Goal: Task Accomplishment & Management: Complete application form

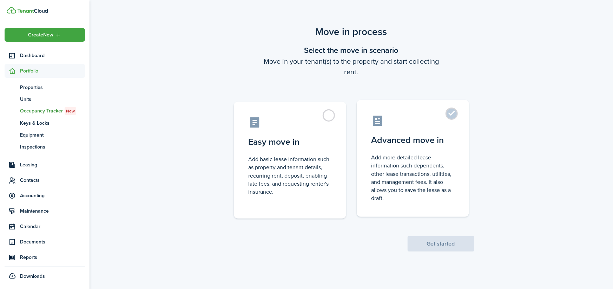
click at [398, 150] on label "Advanced move in Add more detailed lease information such dependents, other lea…" at bounding box center [412, 158] width 112 height 117
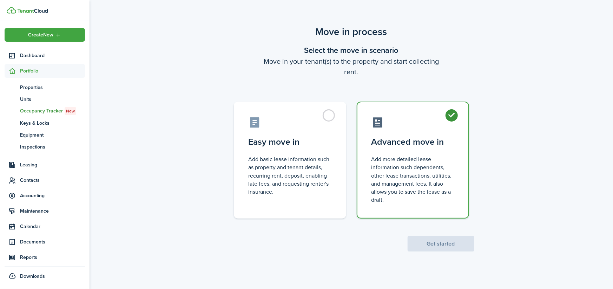
radio input "true"
click at [446, 246] on button "Get started" at bounding box center [440, 243] width 67 height 15
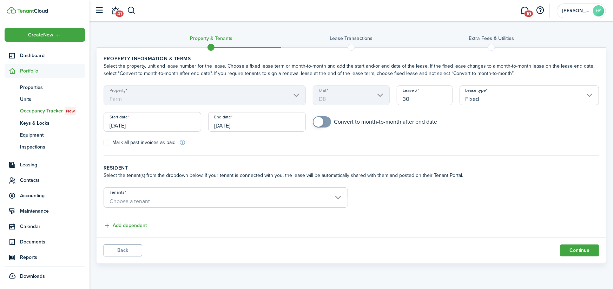
click at [166, 122] on input "[DATE]" at bounding box center [152, 122] width 98 height 20
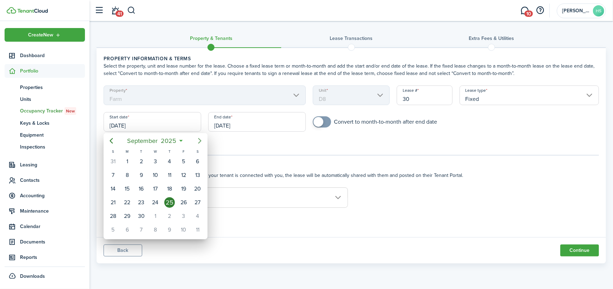
click at [199, 141] on icon "Next page" at bounding box center [199, 141] width 8 height 8
click at [154, 158] on div "1" at bounding box center [155, 161] width 11 height 11
type input "[DATE]"
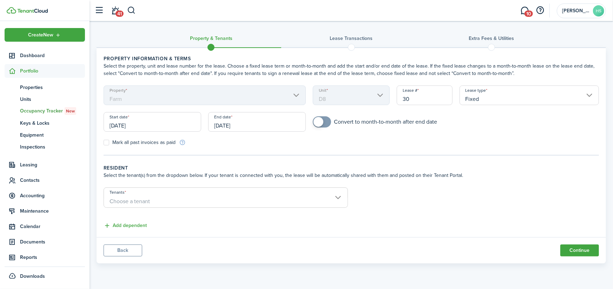
click at [250, 127] on input "[DATE]" at bounding box center [257, 122] width 98 height 20
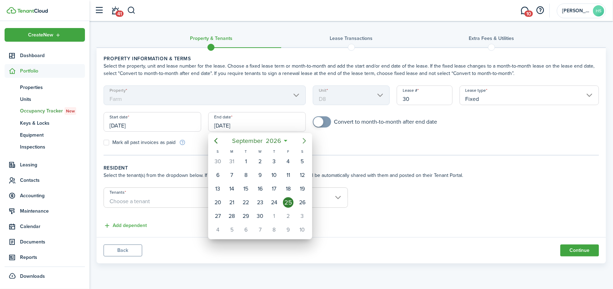
click at [305, 142] on icon "Next page" at bounding box center [304, 141] width 8 height 8
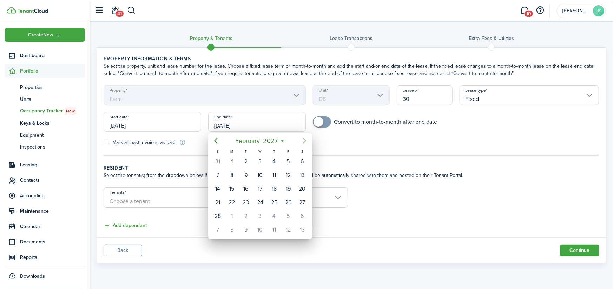
click at [305, 142] on icon "Next page" at bounding box center [304, 141] width 8 height 8
click at [259, 213] on div "31" at bounding box center [260, 216] width 11 height 11
type input "[DATE]"
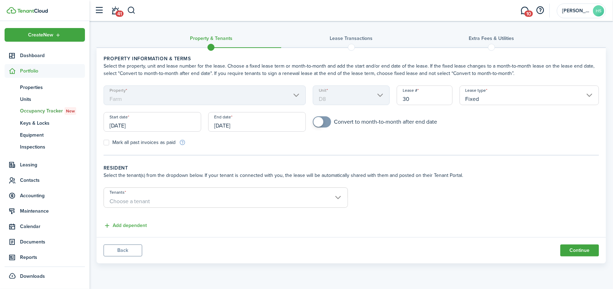
click at [266, 203] on span "Choose a tenant" at bounding box center [225, 202] width 243 height 12
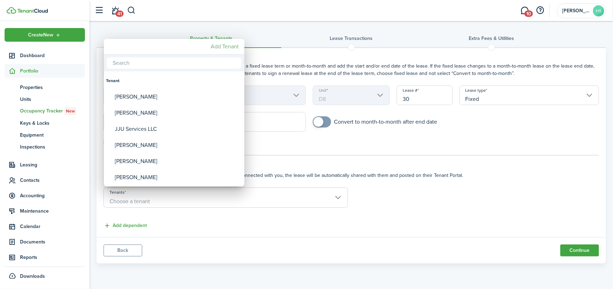
click at [221, 48] on mbsc-button "Add Tenant" at bounding box center [225, 46] width 34 height 13
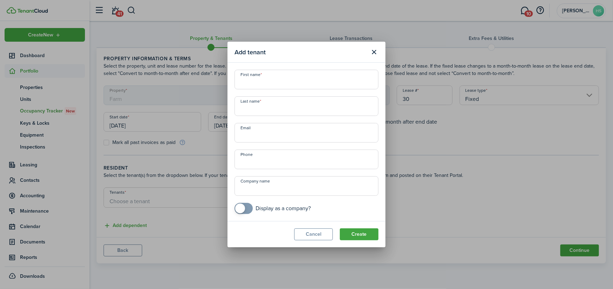
click at [264, 82] on input "First name" at bounding box center [306, 80] width 144 height 20
type input "Ben"
type input "[PERSON_NAME]"
type input "[EMAIL_ADDRESS][DOMAIN_NAME]"
click at [260, 165] on input "+1" at bounding box center [306, 160] width 144 height 20
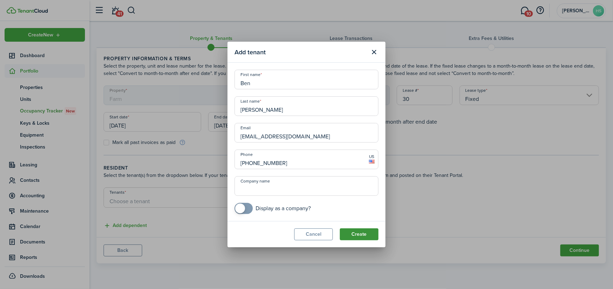
type input "[PHONE_NUMBER]"
click at [363, 236] on button "Create" at bounding box center [359, 235] width 39 height 12
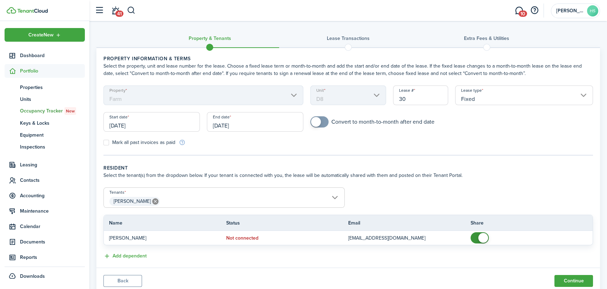
click at [477, 96] on input "Fixed" at bounding box center [524, 96] width 138 height 20
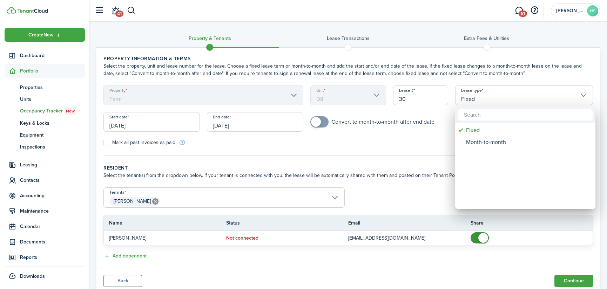
click at [477, 96] on div at bounding box center [304, 145] width 720 height 402
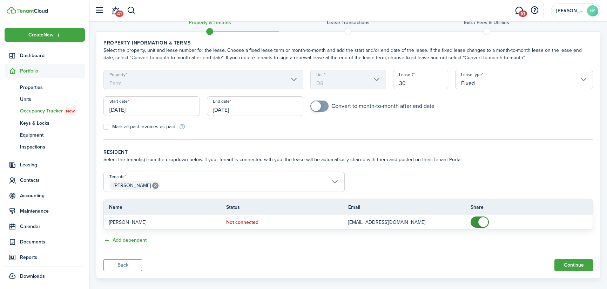
scroll to position [24, 0]
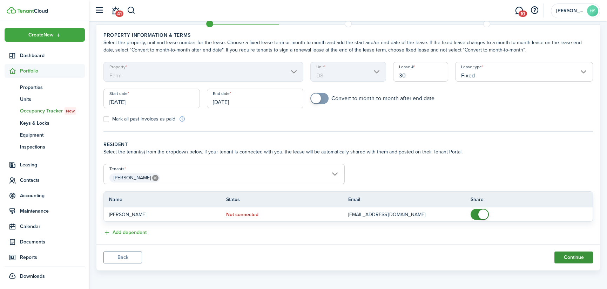
click at [574, 254] on button "Continue" at bounding box center [574, 258] width 39 height 12
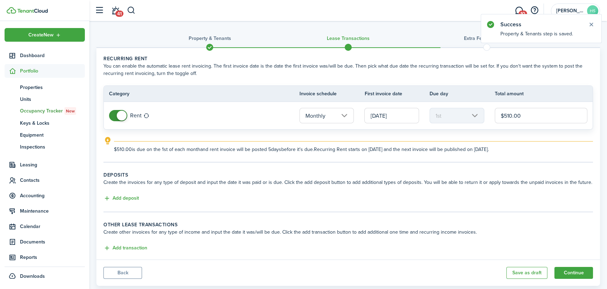
click at [347, 115] on input "Monthly" at bounding box center [327, 115] width 55 height 15
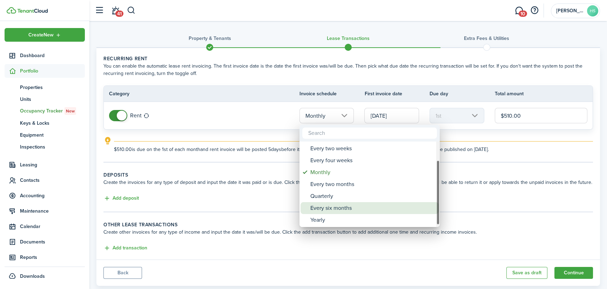
click at [326, 206] on div "Every six months" at bounding box center [372, 208] width 124 height 12
type input "Every six months"
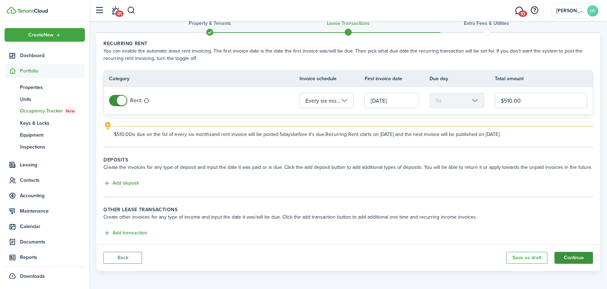
click at [581, 256] on button "Continue" at bounding box center [574, 258] width 39 height 12
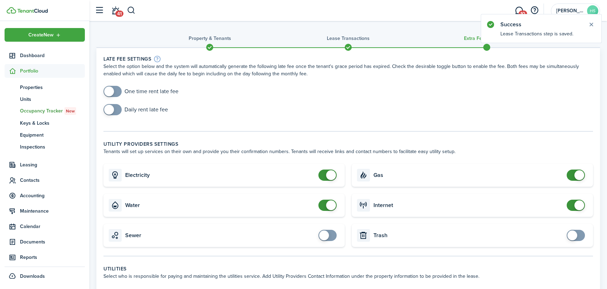
click at [324, 179] on span at bounding box center [327, 175] width 7 height 11
checkbox input "false"
click at [333, 173] on span at bounding box center [331, 175] width 10 height 10
checkbox input "false"
click at [324, 206] on span at bounding box center [327, 205] width 7 height 11
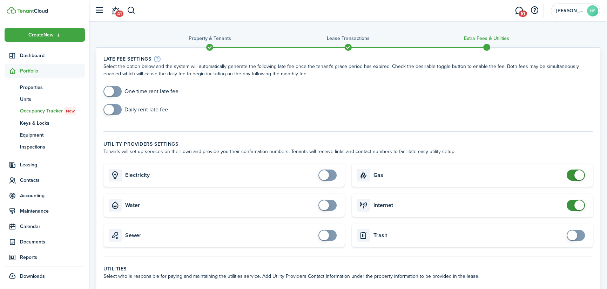
checkbox input "false"
click at [573, 175] on span at bounding box center [576, 175] width 7 height 11
checkbox input "false"
click at [575, 206] on span at bounding box center [580, 206] width 10 height 10
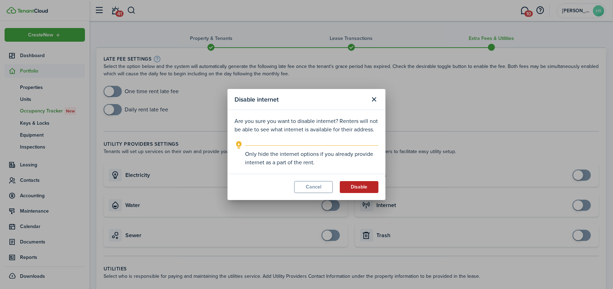
click at [363, 193] on button "Disable" at bounding box center [359, 187] width 39 height 12
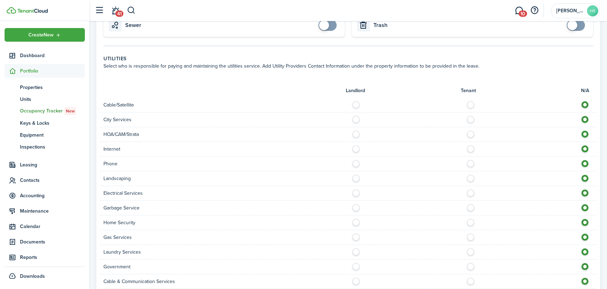
scroll to position [321, 0]
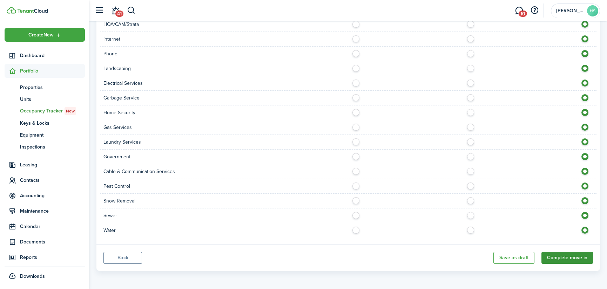
click at [565, 259] on button "Complete move in" at bounding box center [568, 258] width 52 height 12
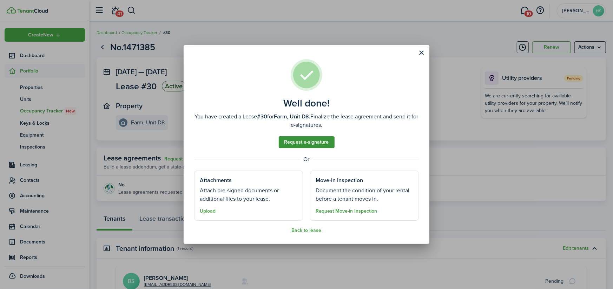
click at [312, 143] on link "Request e-signature" at bounding box center [307, 142] width 56 height 12
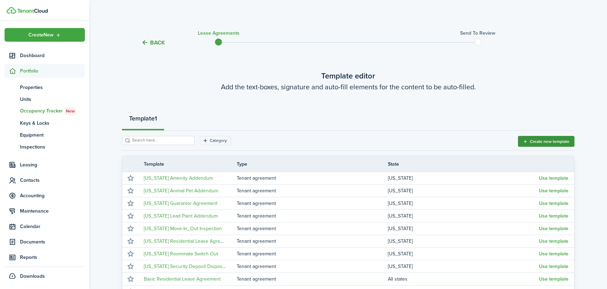
click at [557, 140] on button "Create new template" at bounding box center [546, 141] width 56 height 11
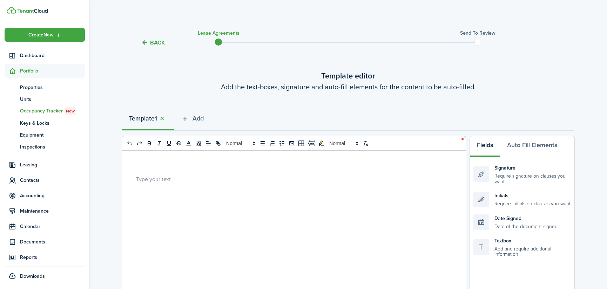
click at [177, 180] on p at bounding box center [291, 178] width 310 height 7
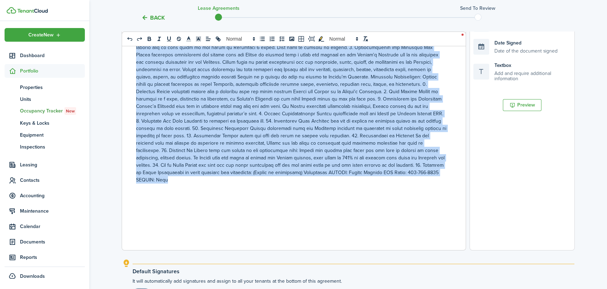
scroll to position [256, 0]
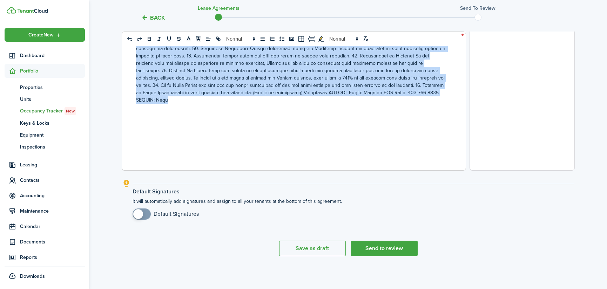
drag, startPoint x: 133, startPoint y: 114, endPoint x: 350, endPoint y: 149, distance: 220.7
click at [350, 149] on div at bounding box center [291, 32] width 339 height 275
copy p "This document is a binding contract between [PERSON_NAME] Storage (hereafter ca…"
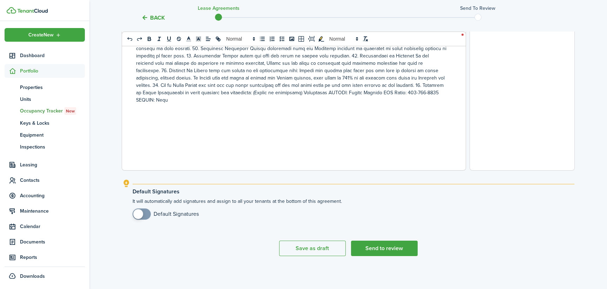
click at [240, 105] on div at bounding box center [291, 32] width 339 height 275
drag, startPoint x: 215, startPoint y: 94, endPoint x: 132, endPoint y: 49, distance: 94.8
click at [132, 49] on div at bounding box center [291, 32] width 339 height 275
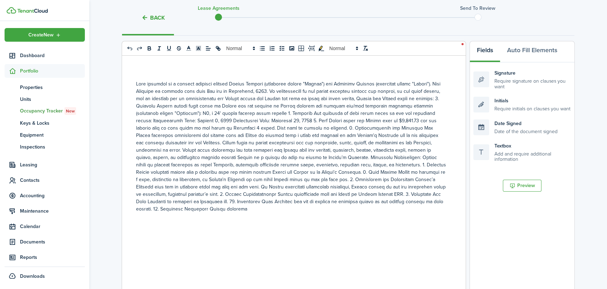
scroll to position [175, 0]
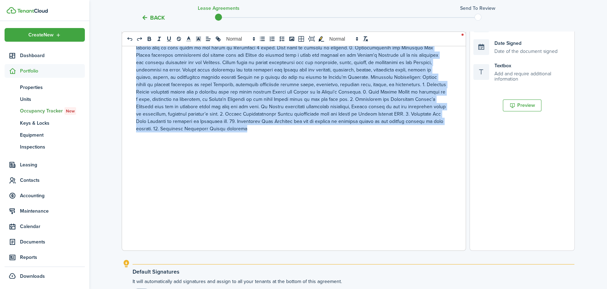
drag, startPoint x: 430, startPoint y: 125, endPoint x: 141, endPoint y: 28, distance: 304.5
click at [141, 28] on tc-wizard-layout "Back Lease Agreements Send to review Template editor Add the text-boxes, signat…" at bounding box center [348, 100] width 453 height 502
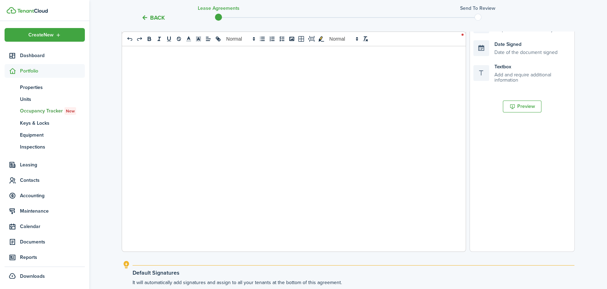
scroll to position [105, 0]
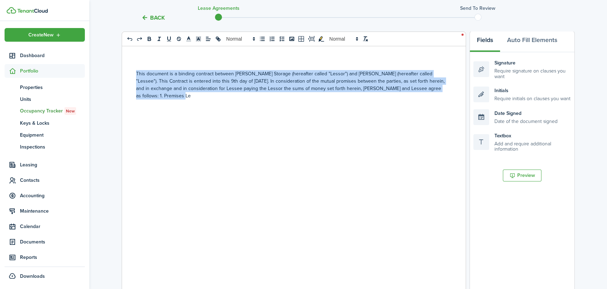
drag, startPoint x: 215, startPoint y: 113, endPoint x: 133, endPoint y: 68, distance: 93.7
click at [133, 68] on div "This document is a binding contract between [PERSON_NAME] Storage (hereafter ca…" at bounding box center [291, 183] width 339 height 275
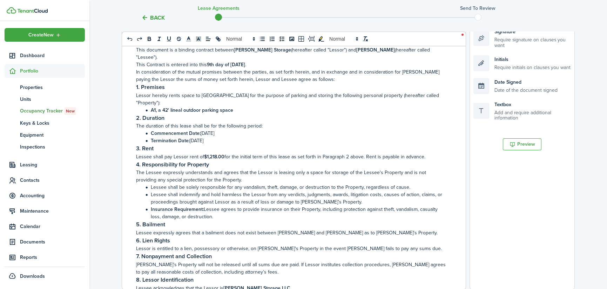
scroll to position [0, 0]
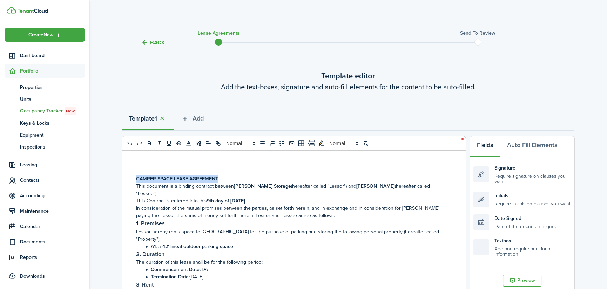
drag, startPoint x: 222, startPoint y: 175, endPoint x: 102, endPoint y: 159, distance: 120.8
click at [102, 159] on div "Back Lease Agreements Send to review Template editor Add the text-boxes, signat…" at bounding box center [348, 276] width 518 height 502
click at [206, 146] on icon at bounding box center [208, 143] width 6 height 6
click at [209, 162] on line at bounding box center [208, 162] width 3 height 0
click at [263, 164] on div "This document is a binding contract between [PERSON_NAME] Storage (hereafter ca…" at bounding box center [291, 288] width 339 height 275
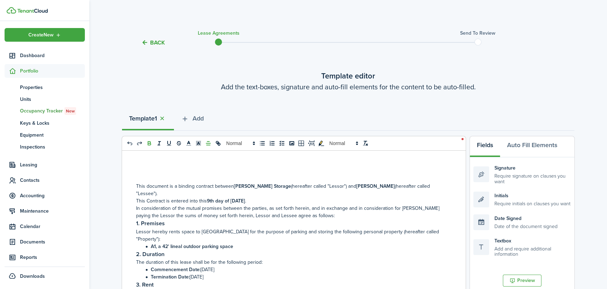
click at [151, 142] on icon "bold" at bounding box center [149, 143] width 2 height 2
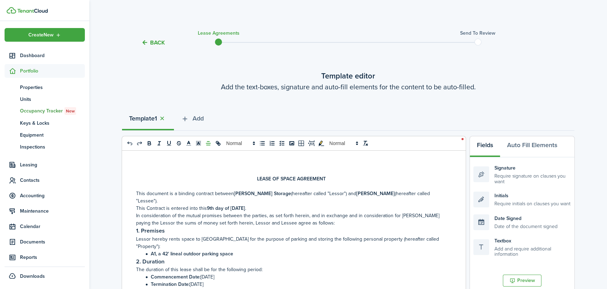
drag, startPoint x: 370, startPoint y: 194, endPoint x: 335, endPoint y: 192, distance: 34.8
click at [356, 192] on strong "[PERSON_NAME]" at bounding box center [375, 193] width 39 height 7
click at [207, 205] on strong "9th day of [DATE]" at bounding box center [226, 208] width 38 height 7
click at [211, 205] on strong "9th day of [DATE]" at bounding box center [226, 208] width 38 height 7
click at [209, 205] on strong "9th day of [DATE]" at bounding box center [226, 208] width 38 height 7
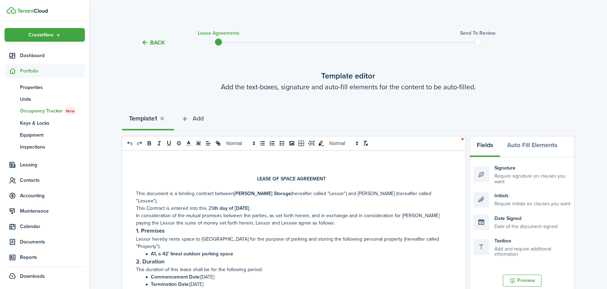
click at [156, 250] on strong "A1, a 42' lineal outdoor parking space" at bounding box center [192, 253] width 82 height 7
click at [150, 142] on icon "bold" at bounding box center [149, 143] width 6 height 6
click at [168, 250] on strong ", a 42' lineal outdoor parking space" at bounding box center [196, 253] width 78 height 7
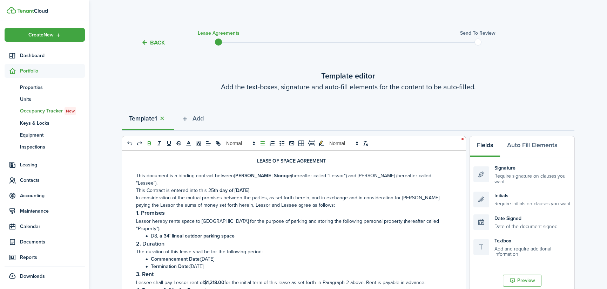
scroll to position [35, 0]
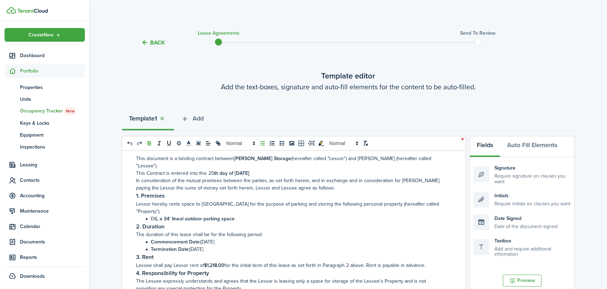
drag, startPoint x: 220, startPoint y: 234, endPoint x: 191, endPoint y: 233, distance: 29.2
click at [191, 246] on li "Termination Date: [DATE]" at bounding box center [294, 249] width 303 height 7
drag, startPoint x: 216, startPoint y: 250, endPoint x: 207, endPoint y: 251, distance: 9.5
click at [207, 262] on strong "$1,218.00" at bounding box center [214, 265] width 20 height 7
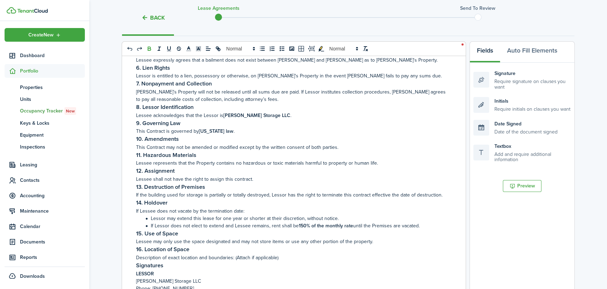
scroll to position [140, 0]
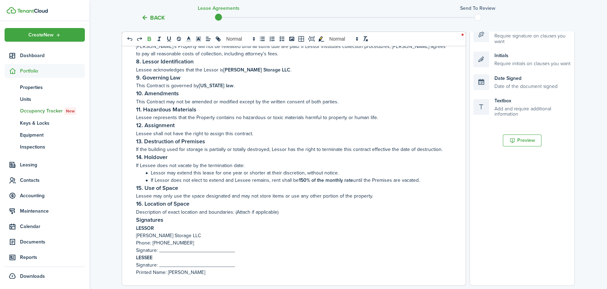
drag, startPoint x: 203, startPoint y: 259, endPoint x: 168, endPoint y: 256, distance: 34.8
click at [168, 269] on p "Printed Name: [PERSON_NAME]" at bounding box center [291, 272] width 310 height 7
drag, startPoint x: 240, startPoint y: 237, endPoint x: 136, endPoint y: 234, distance: 104.3
click at [136, 247] on p "Signature: ___________________________" at bounding box center [291, 250] width 310 height 7
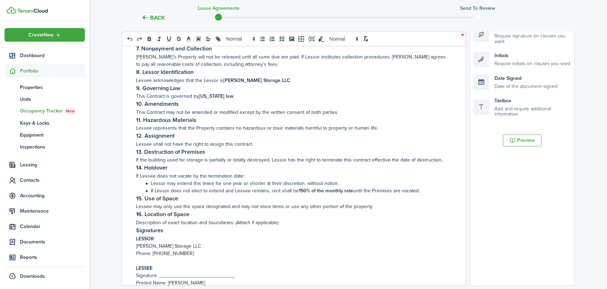
drag, startPoint x: 235, startPoint y: 262, endPoint x: 159, endPoint y: 253, distance: 77.4
click at [159, 253] on div "LEASE OF SPACE AGREEMENT This document is a binding contract between [PERSON_NA…" at bounding box center [291, 148] width 339 height 275
drag, startPoint x: 203, startPoint y: 260, endPoint x: 168, endPoint y: 259, distance: 35.1
click at [168, 272] on p "Printed Name: [PERSON_NAME]" at bounding box center [291, 275] width 310 height 7
click at [271, 265] on div "LEASE OF SPACE AGREEMENT This document is a binding contract between [PERSON_NA…" at bounding box center [291, 148] width 339 height 275
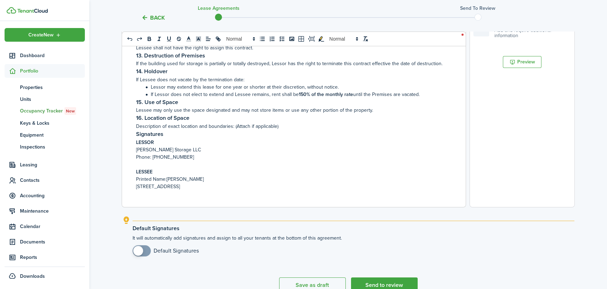
scroll to position [256, 0]
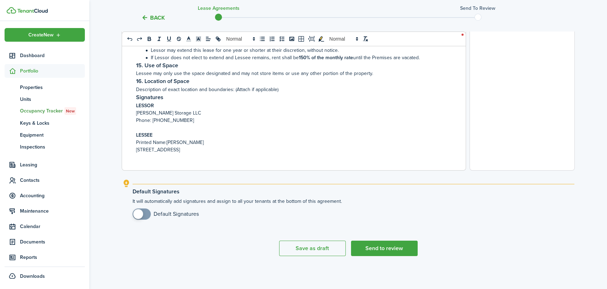
click at [154, 218] on input "checkbox" at bounding box center [166, 214] width 66 height 11
checkbox input "true"
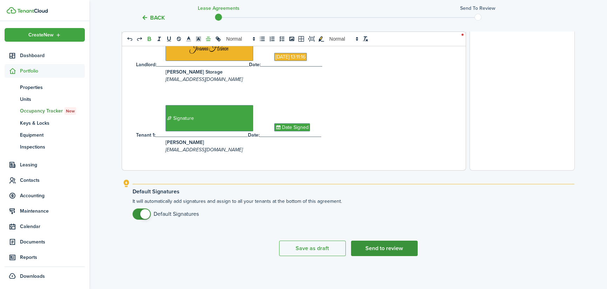
click at [393, 251] on button "Send to review" at bounding box center [384, 248] width 67 height 15
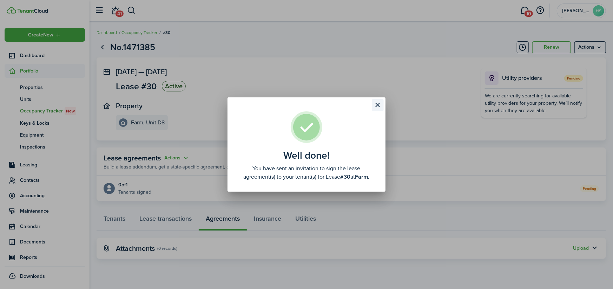
click at [378, 105] on button "Close modal" at bounding box center [378, 105] width 12 height 12
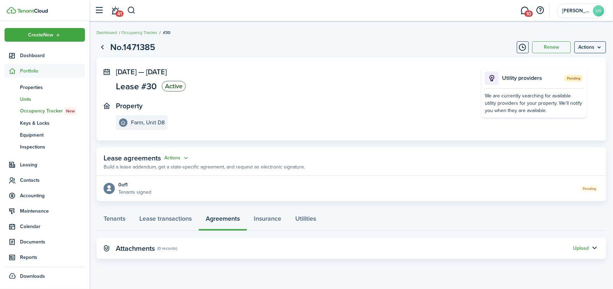
click at [26, 96] on span "Units" at bounding box center [52, 99] width 65 height 7
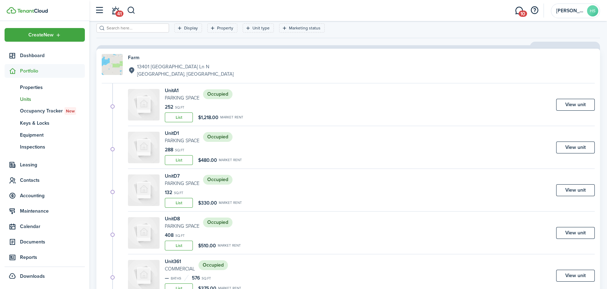
scroll to position [70, 0]
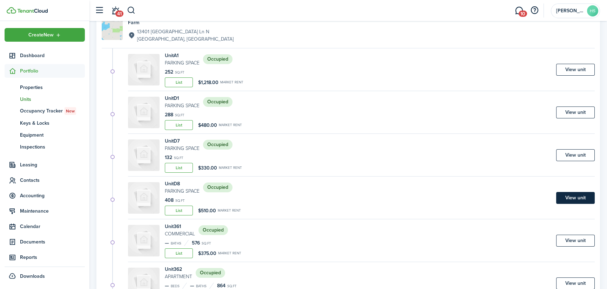
click at [580, 198] on link "View unit" at bounding box center [575, 198] width 39 height 12
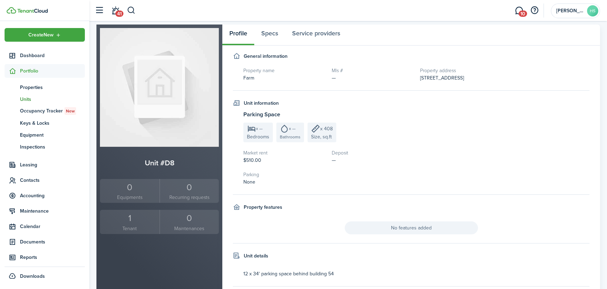
scroll to position [100, 0]
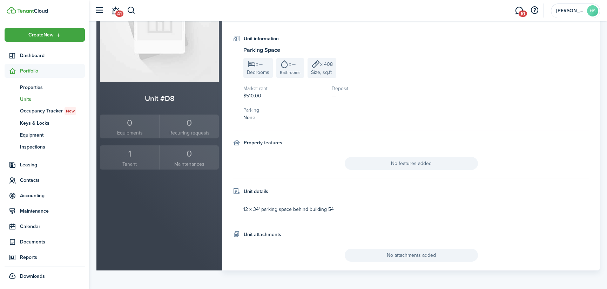
click at [129, 156] on div "1" at bounding box center [130, 153] width 56 height 13
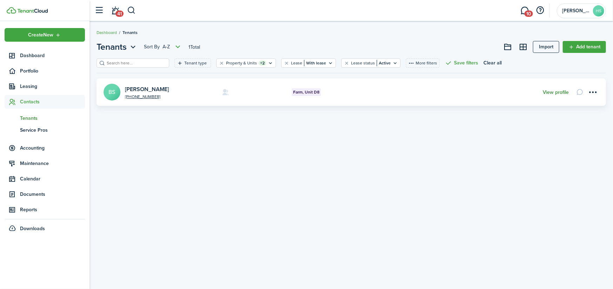
click at [548, 91] on link "View profile" at bounding box center [555, 93] width 26 height 6
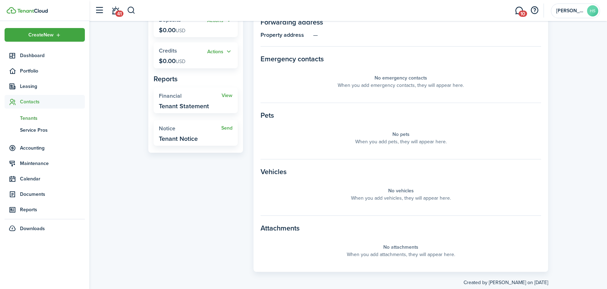
scroll to position [174, 0]
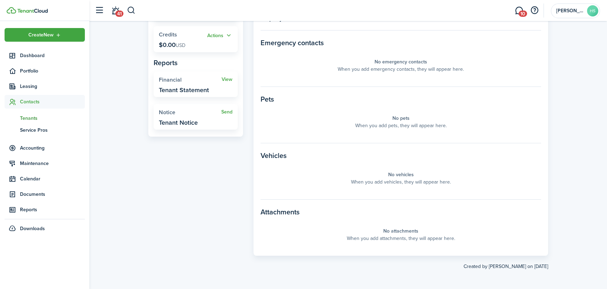
click at [270, 155] on panel-main-section-title "Vehicles" at bounding box center [401, 156] width 281 height 11
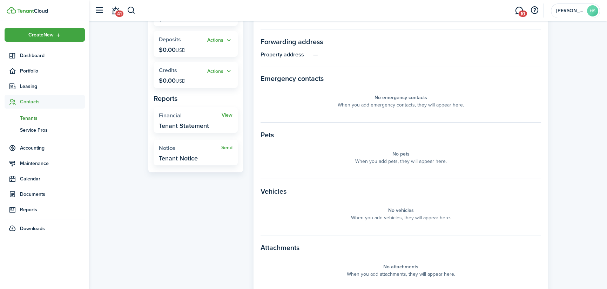
scroll to position [0, 0]
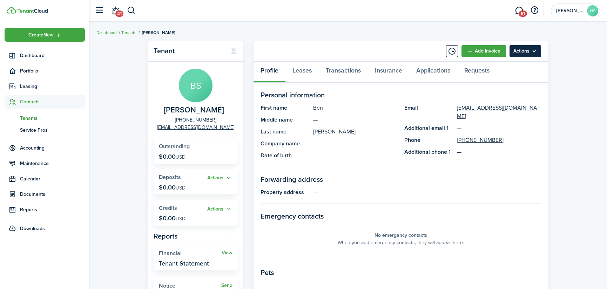
click at [537, 51] on menu-btn "Actions" at bounding box center [526, 51] width 32 height 12
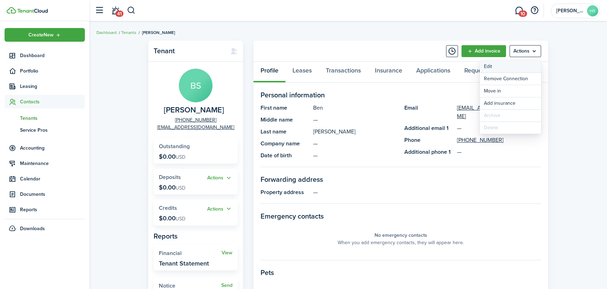
click at [487, 67] on link "Edit" at bounding box center [510, 67] width 61 height 12
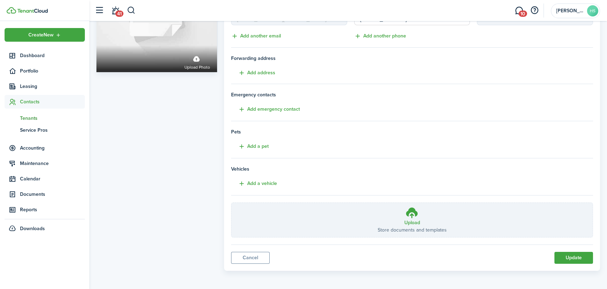
scroll to position [94, 0]
click at [248, 183] on button "Add a vehicle" at bounding box center [254, 184] width 46 height 8
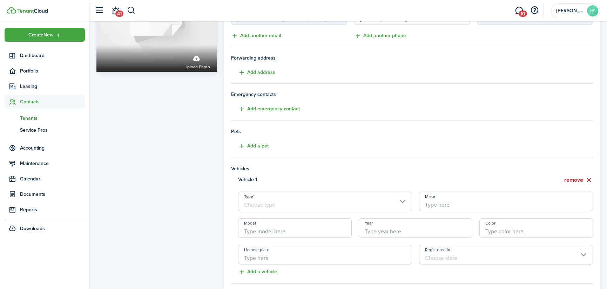
click at [402, 200] on input "Type" at bounding box center [325, 202] width 174 height 20
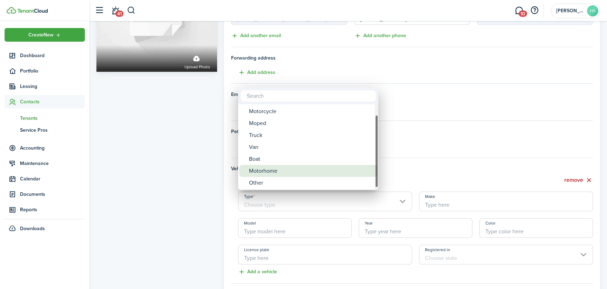
click at [301, 169] on div "Motorhome" at bounding box center [311, 171] width 124 height 12
type input "Motorhome"
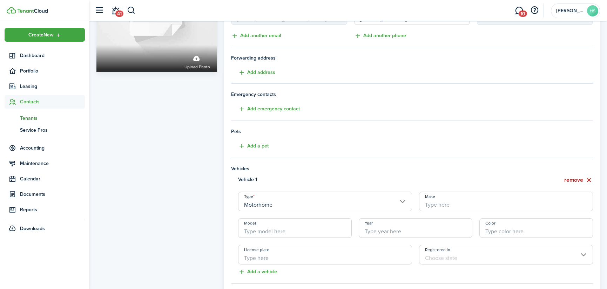
click at [443, 203] on input "Make" at bounding box center [506, 202] width 174 height 20
type input "Forest River"
click at [253, 234] on input "Model" at bounding box center [295, 229] width 114 height 20
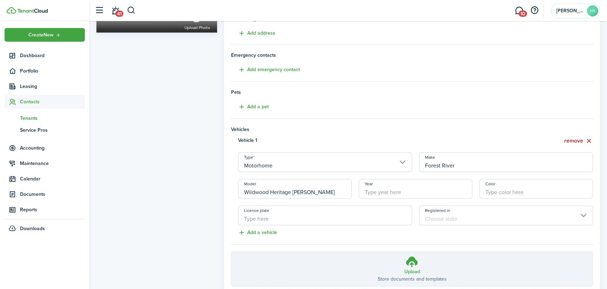
scroll to position [164, 0]
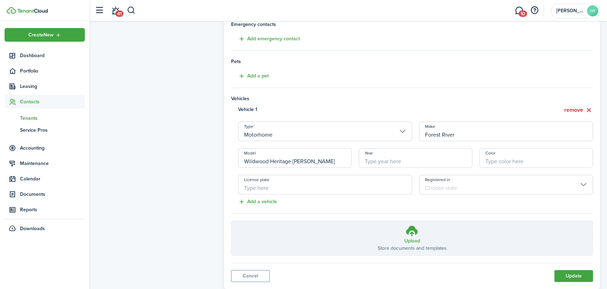
type input "Wildwood Heritage [PERSON_NAME]"
click at [386, 161] on input "Year" at bounding box center [416, 158] width 114 height 20
type input "2025"
click at [316, 165] on input "Wildwood Heritage [PERSON_NAME]" at bounding box center [295, 158] width 114 height 20
type input "Wildwood Heritage [PERSON_NAME] 25BHHLL"
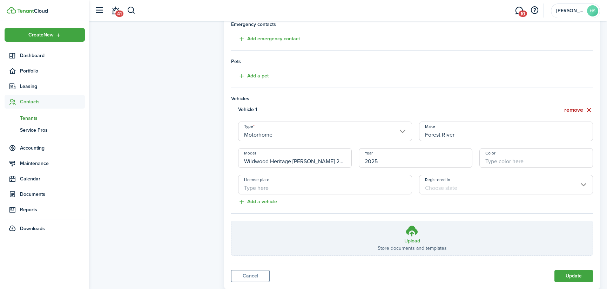
click at [159, 143] on div "Profile photo Upload photo" at bounding box center [157, 77] width 128 height 426
click at [582, 276] on button "Update" at bounding box center [574, 276] width 39 height 12
